Goal: Transaction & Acquisition: Purchase product/service

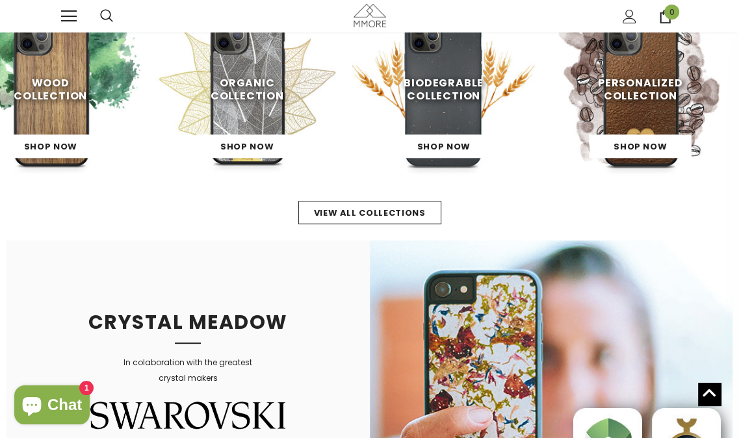
scroll to position [260, 0]
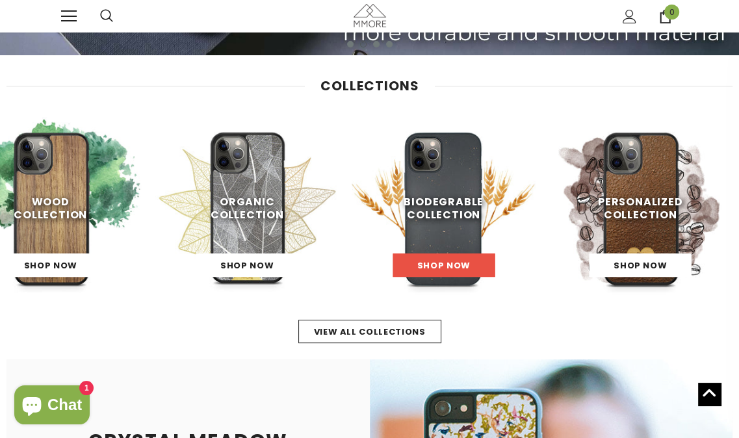
click at [434, 266] on span "Shop Now" at bounding box center [443, 265] width 53 height 12
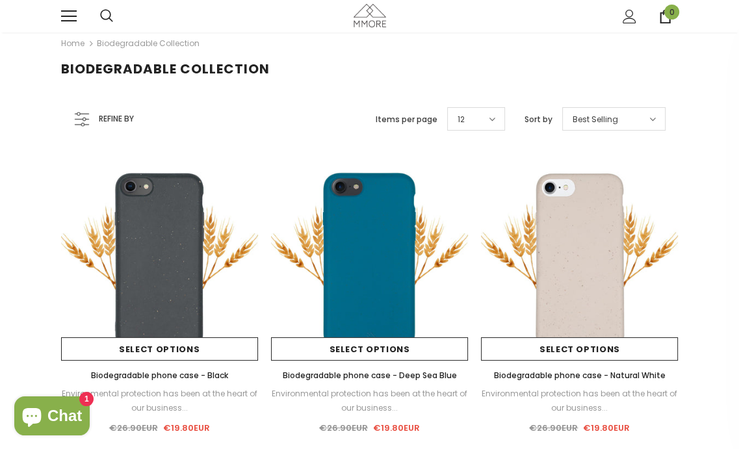
scroll to position [65, 0]
